Goal: Find specific page/section: Find specific page/section

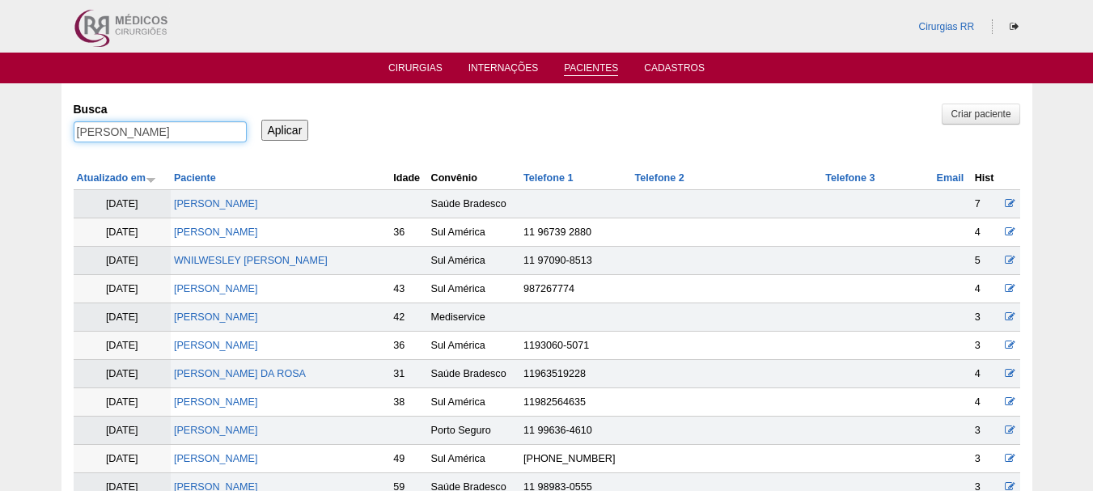
drag, startPoint x: 222, startPoint y: 134, endPoint x: 0, endPoint y: 105, distance: 223.6
type input "MARIA DO ROSARIO DA SILVA"
click at [261, 120] on input "Aplicar" at bounding box center [285, 130] width 48 height 21
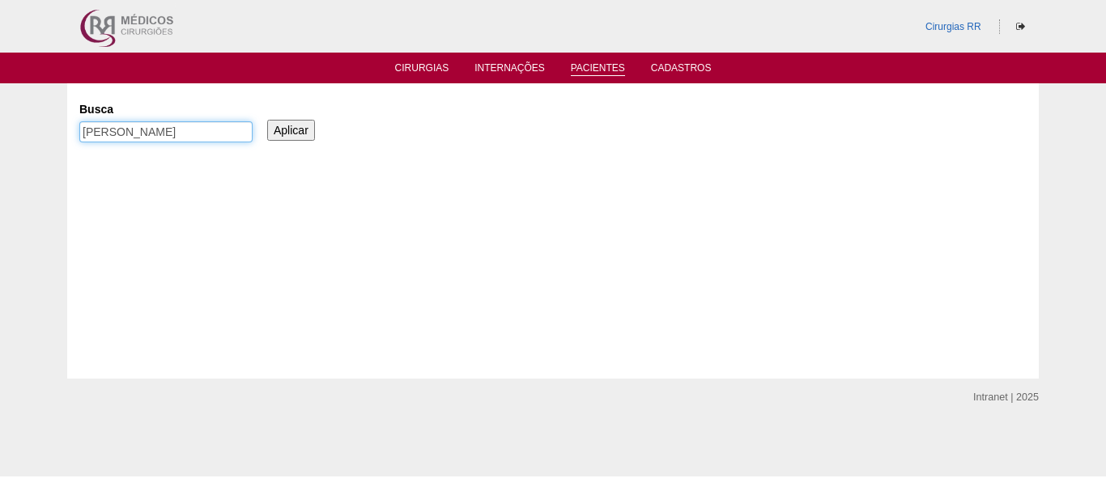
drag, startPoint x: 194, startPoint y: 130, endPoint x: 304, endPoint y: 117, distance: 110.1
click at [304, 117] on div "Busca [PERSON_NAME] Aplicar" at bounding box center [552, 123] width 947 height 55
type input "[PERSON_NAME]"
click at [267, 120] on input "Aplicar" at bounding box center [291, 130] width 48 height 21
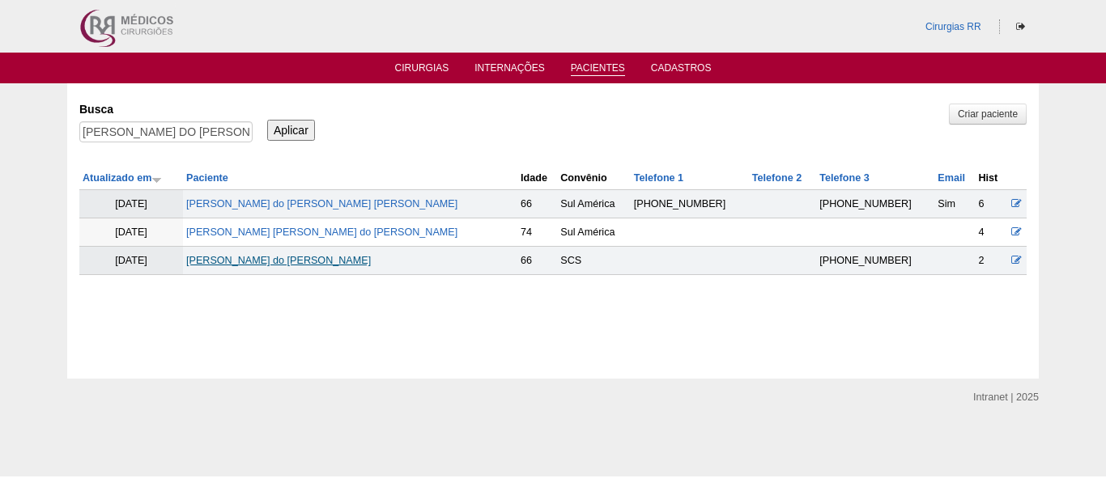
click at [268, 262] on link "[PERSON_NAME] do [PERSON_NAME]" at bounding box center [278, 260] width 185 height 11
